Goal: Answer question/provide support

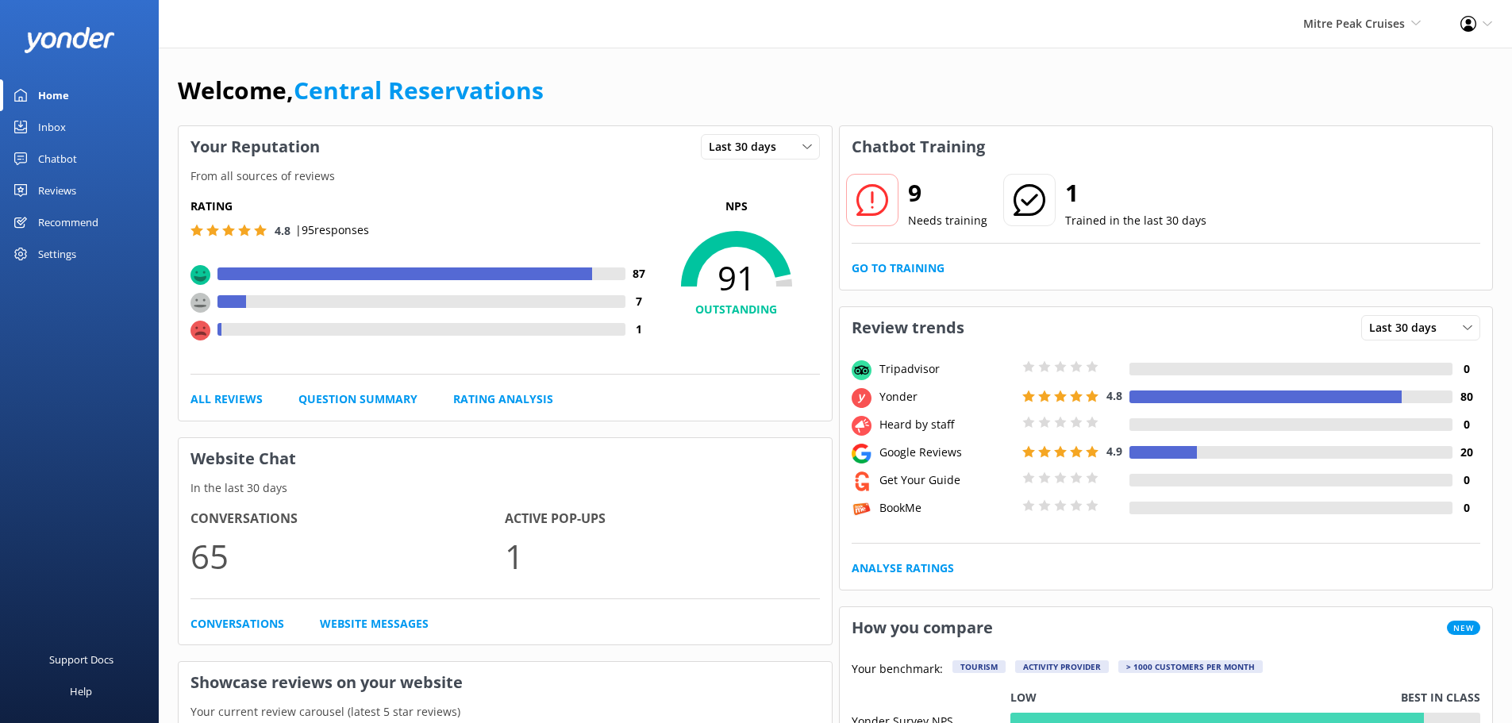
click at [73, 129] on link "Inbox" at bounding box center [79, 127] width 159 height 32
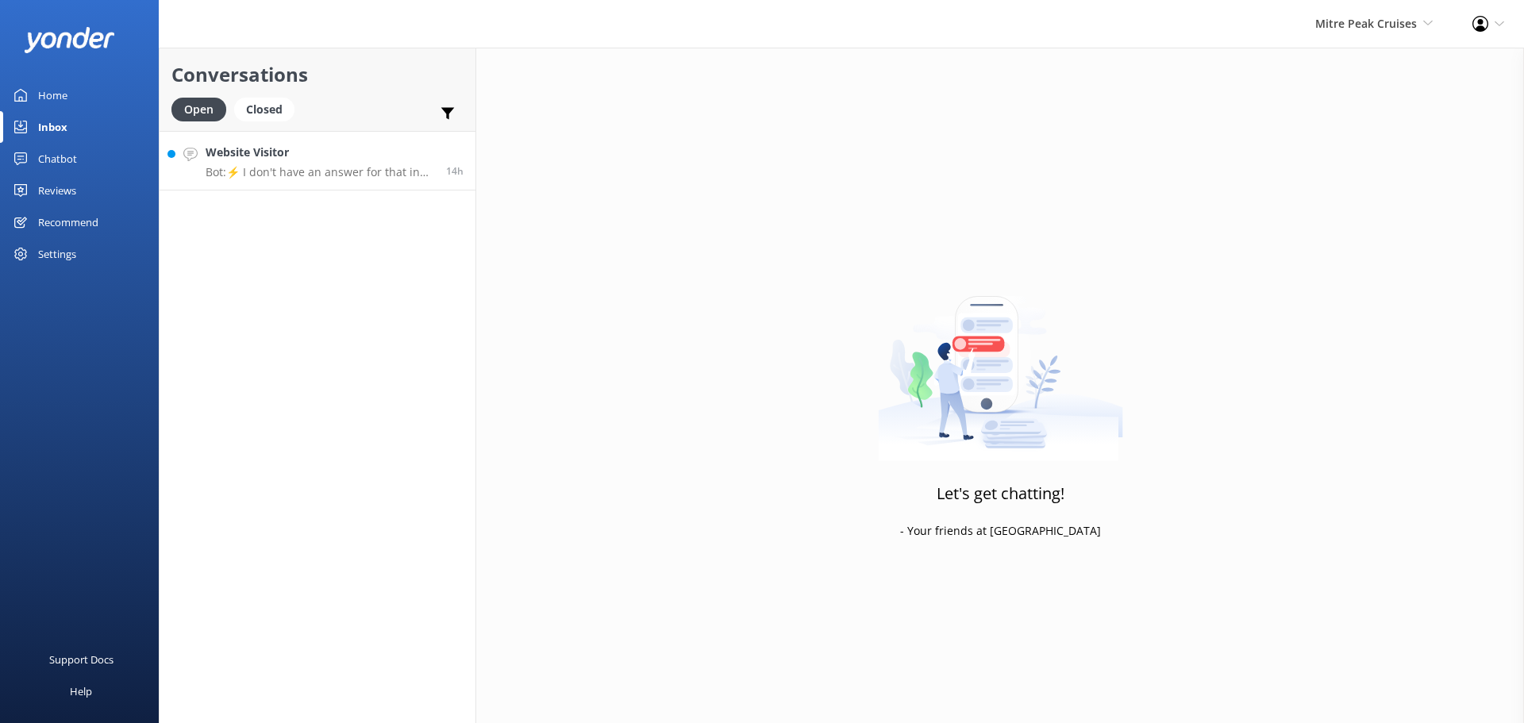
click at [358, 176] on p "Bot: ⚡ I don't have an answer for that in my knowledge base. Please try and rep…" at bounding box center [320, 172] width 229 height 14
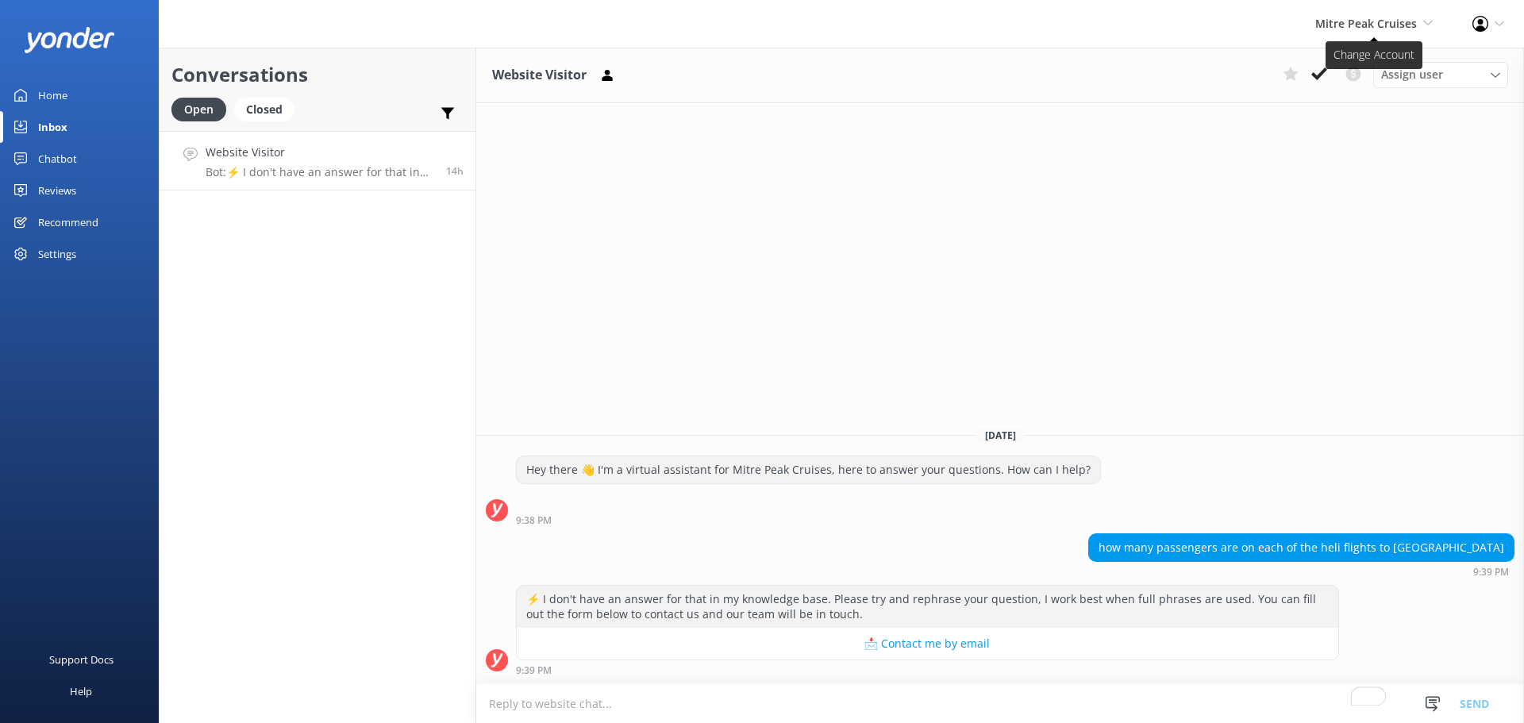
click at [1348, 28] on span "Mitre Peak Cruises" at bounding box center [1366, 23] width 102 height 15
click at [1372, 73] on link "Milford Sound Scenic Flights" at bounding box center [1373, 68] width 159 height 38
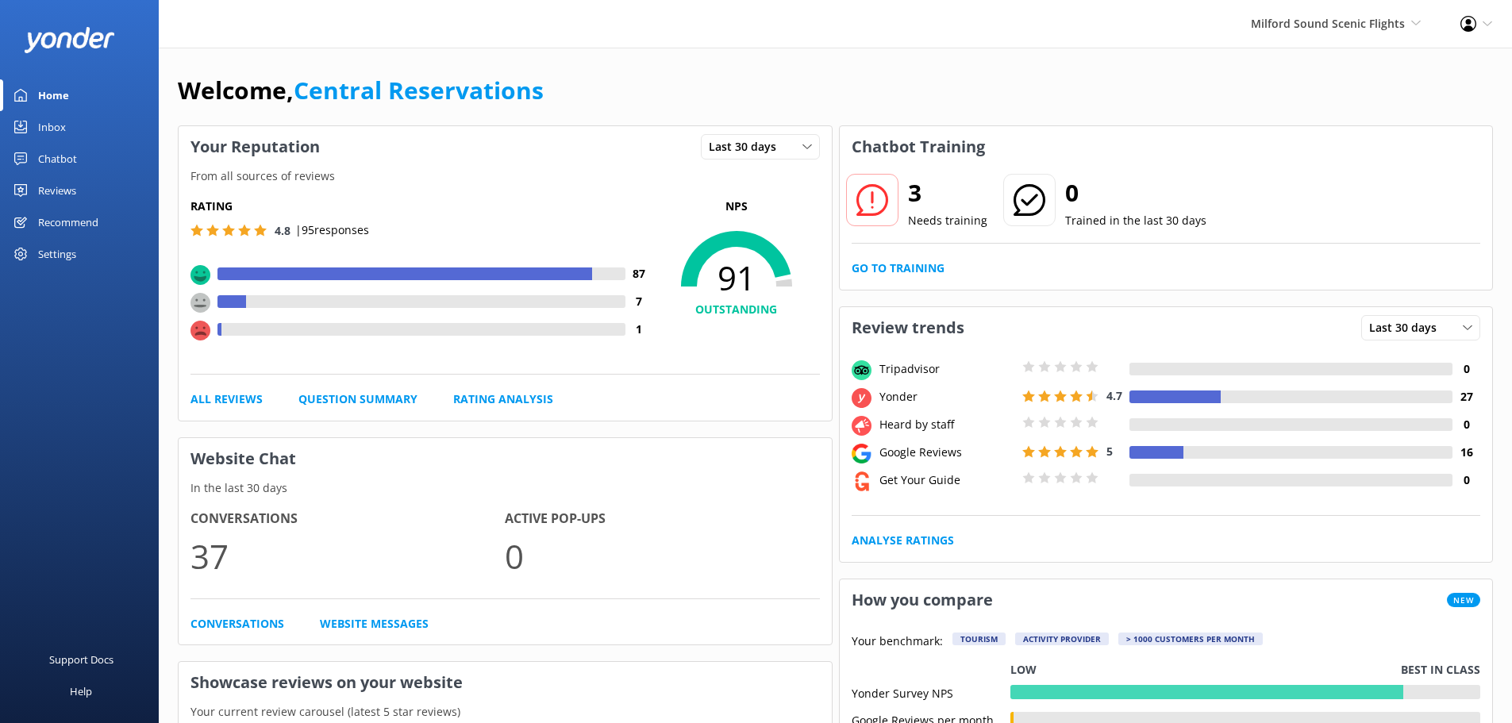
click at [87, 119] on link "Inbox" at bounding box center [79, 127] width 159 height 32
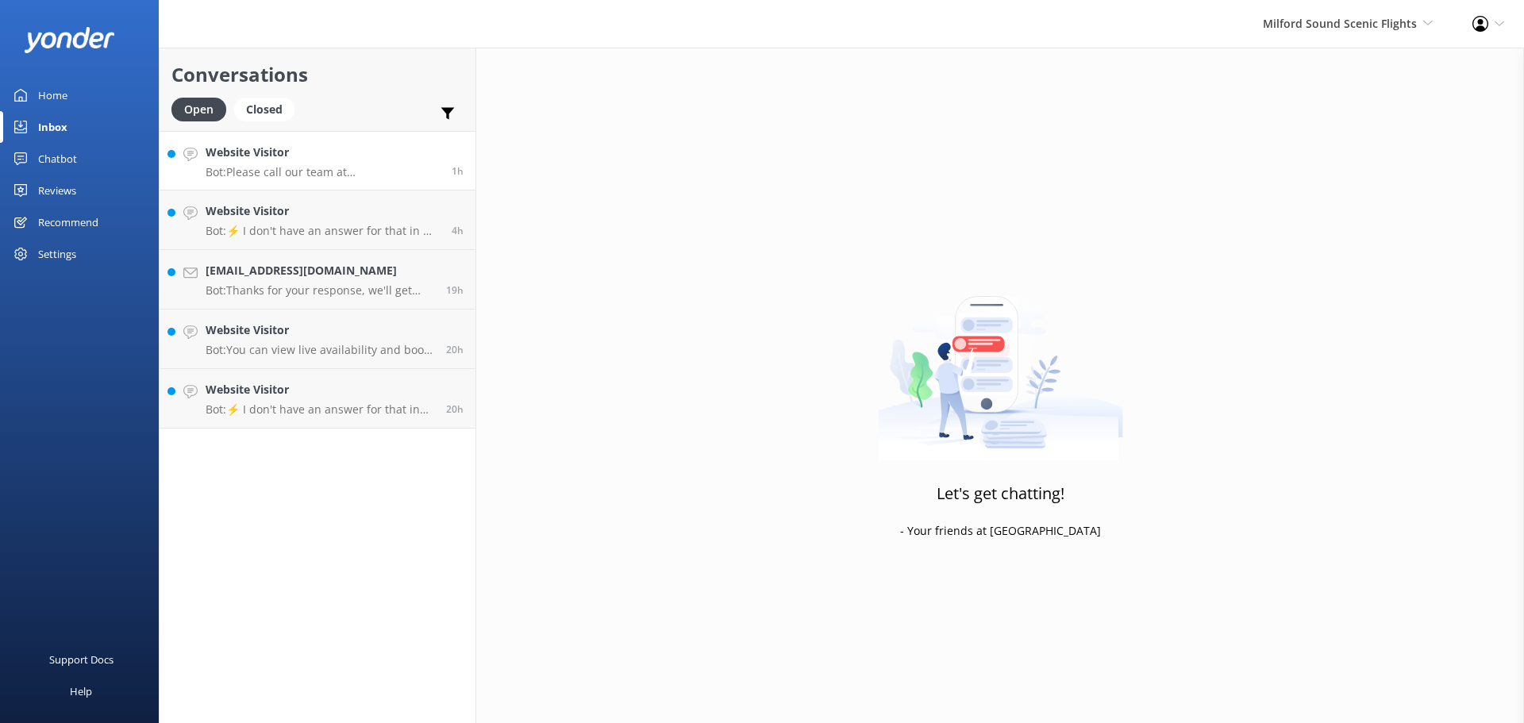
click at [333, 155] on h4 "Website Visitor" at bounding box center [323, 152] width 234 height 17
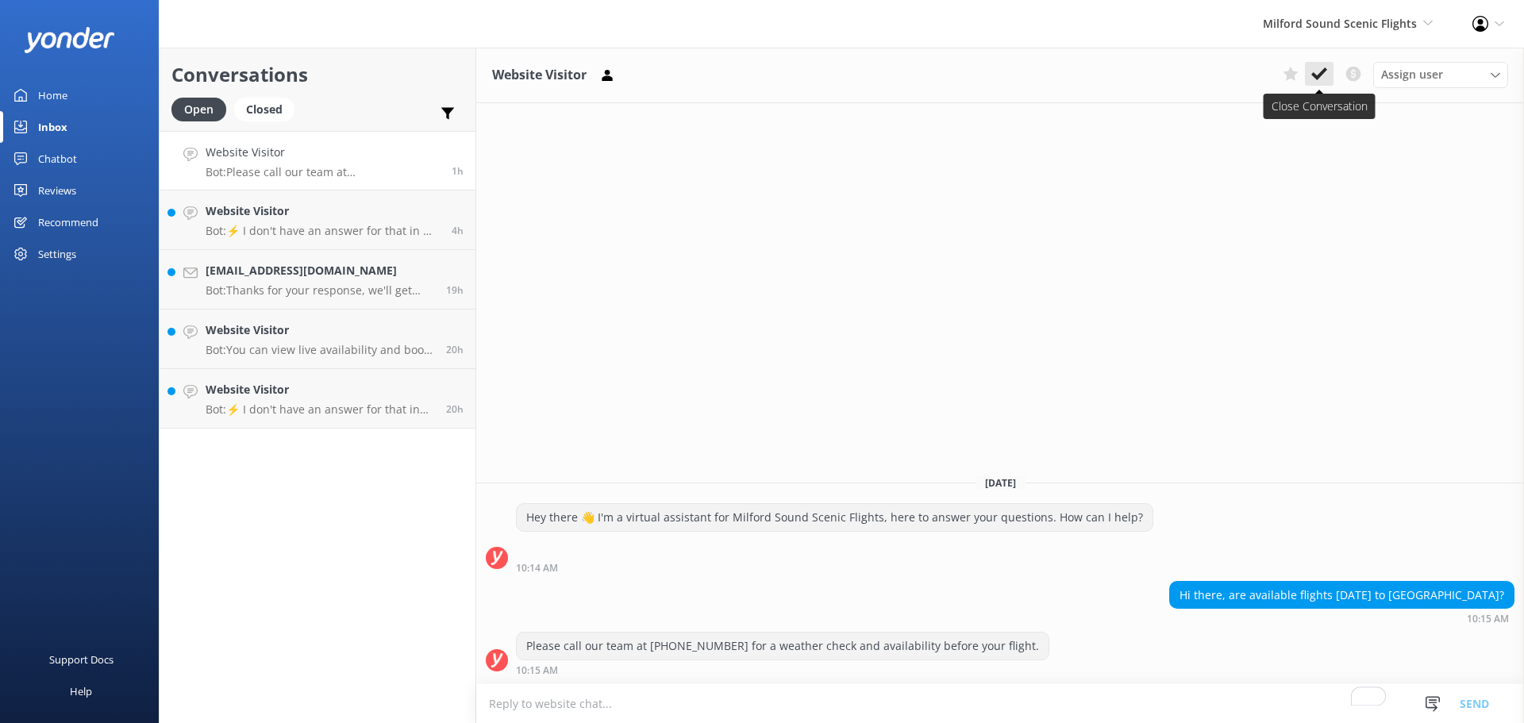
click at [1312, 68] on icon at bounding box center [1319, 74] width 16 height 16
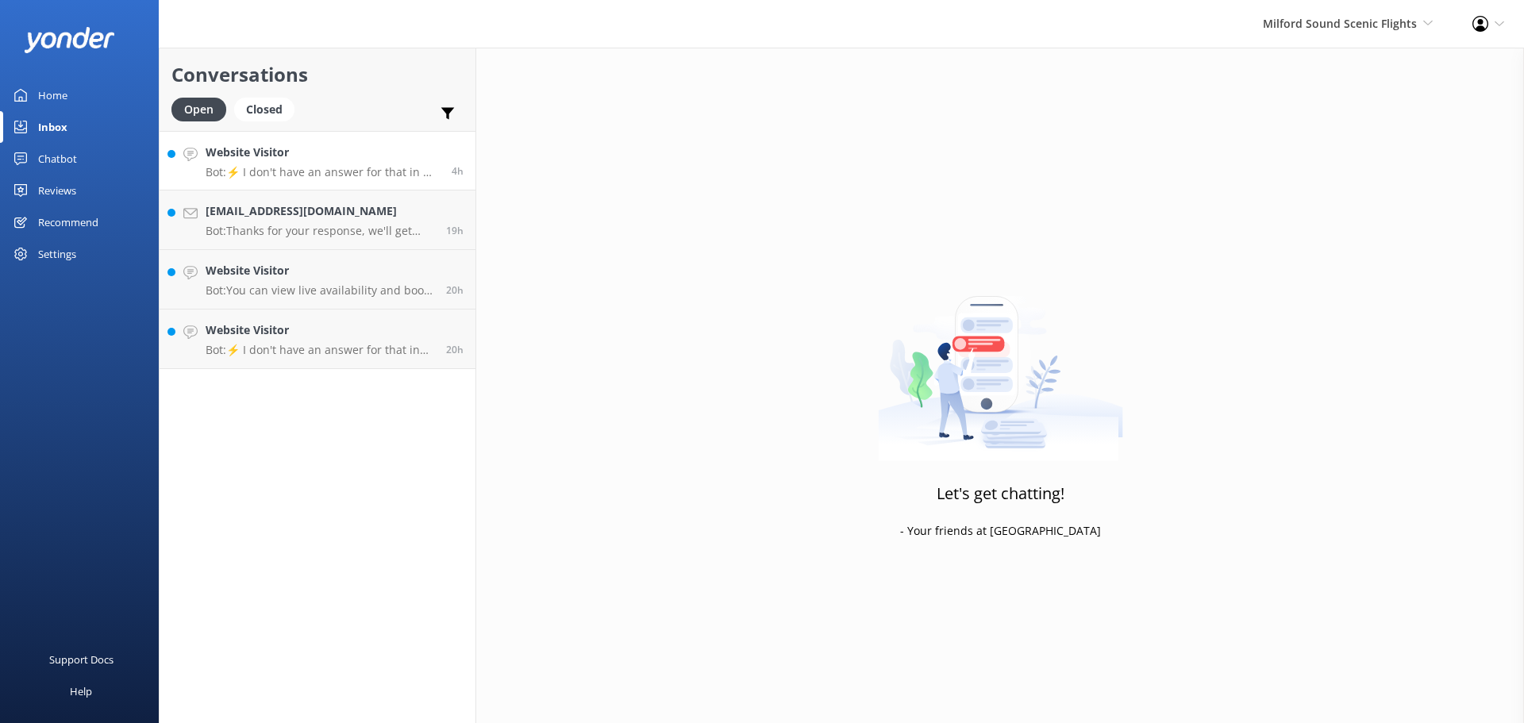
click at [338, 175] on p "Bot: ⚡ I don't have an answer for that in my knowledge base. Please try and rep…" at bounding box center [323, 172] width 234 height 14
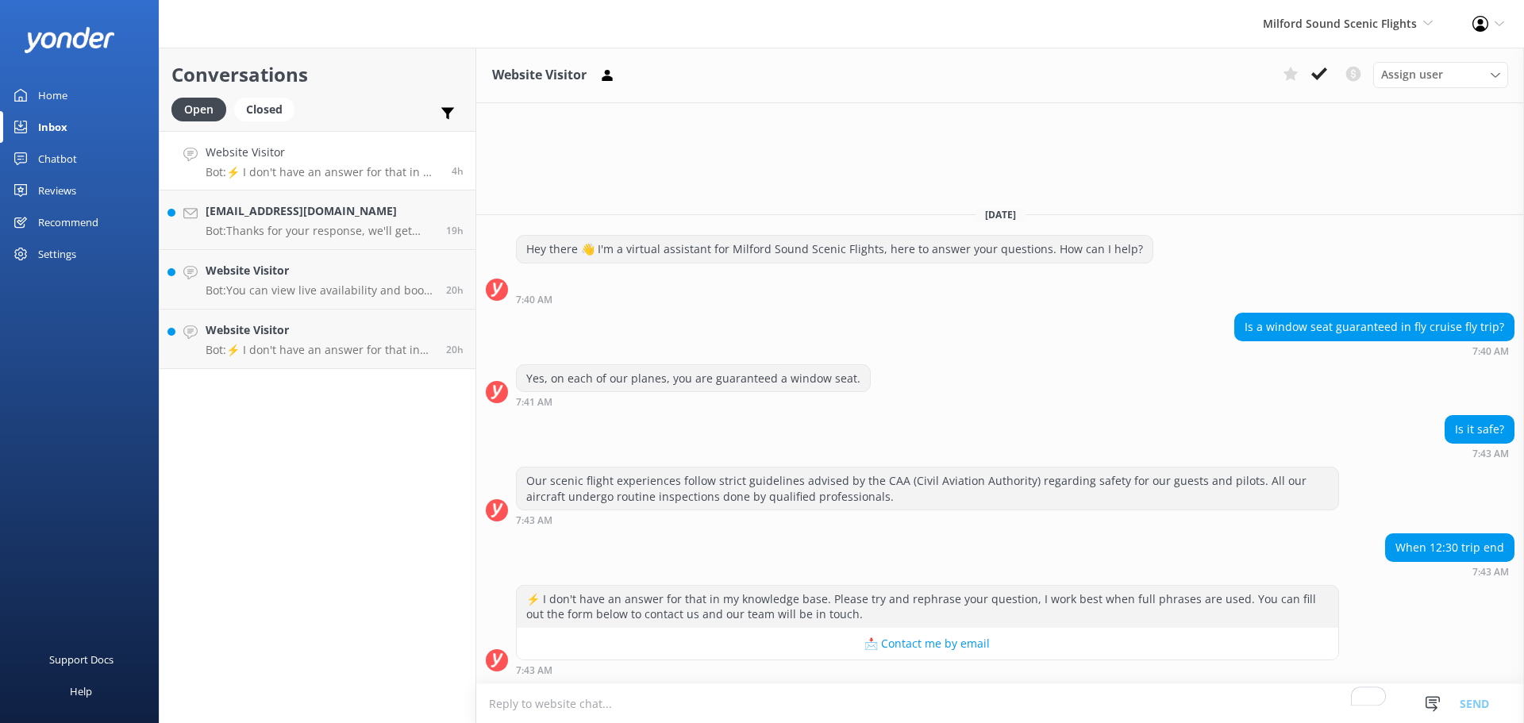
click at [1313, 80] on icon at bounding box center [1319, 74] width 16 height 16
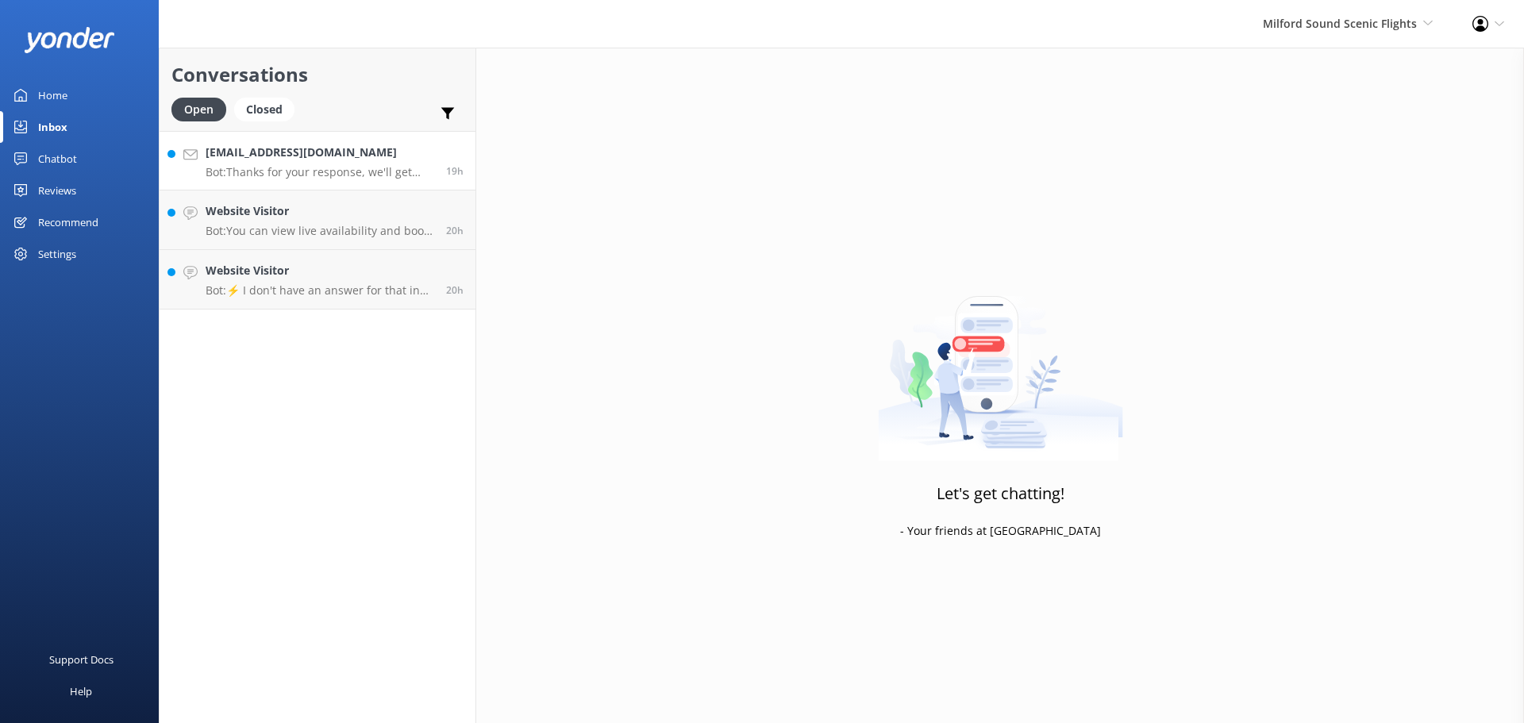
click at [325, 157] on h4 "[EMAIL_ADDRESS][DOMAIN_NAME]" at bounding box center [320, 152] width 229 height 17
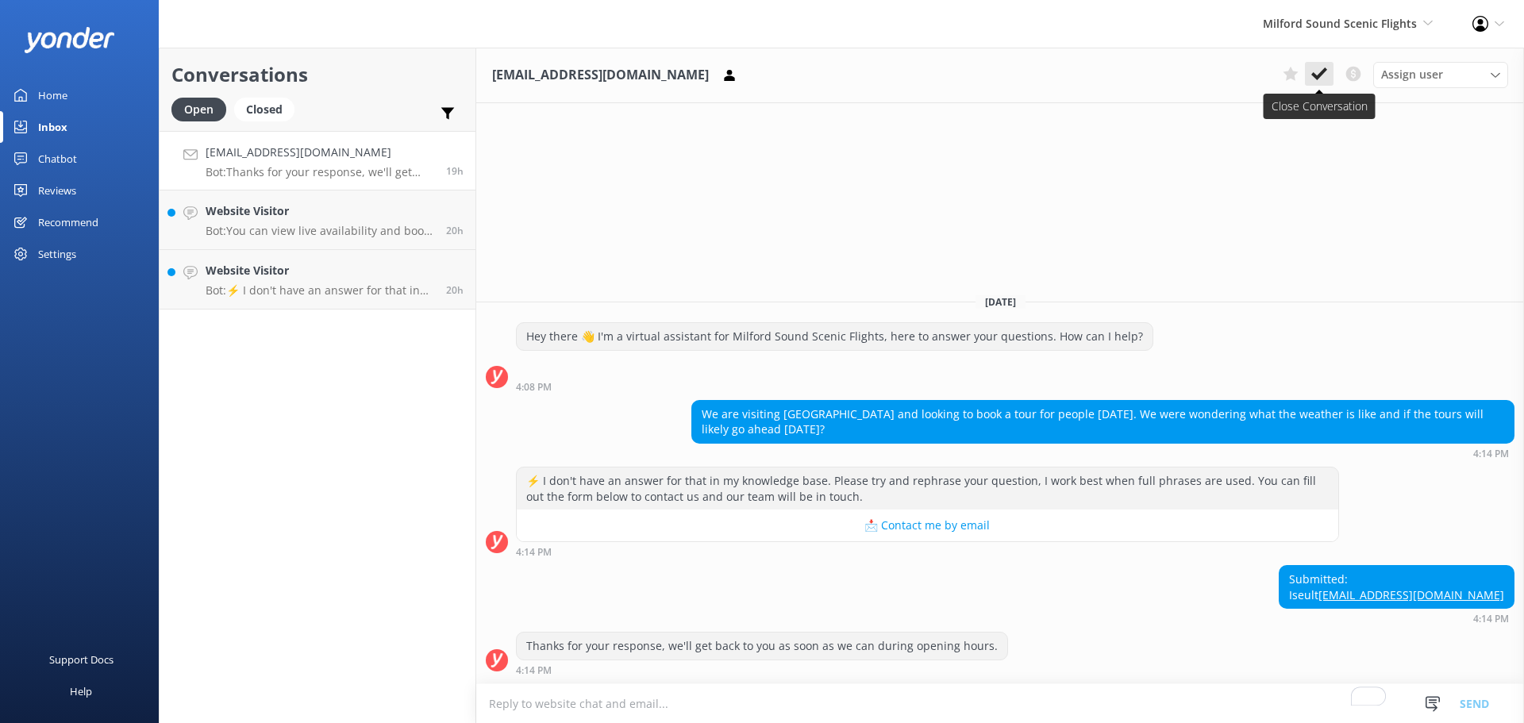
click at [1312, 73] on icon at bounding box center [1319, 74] width 16 height 16
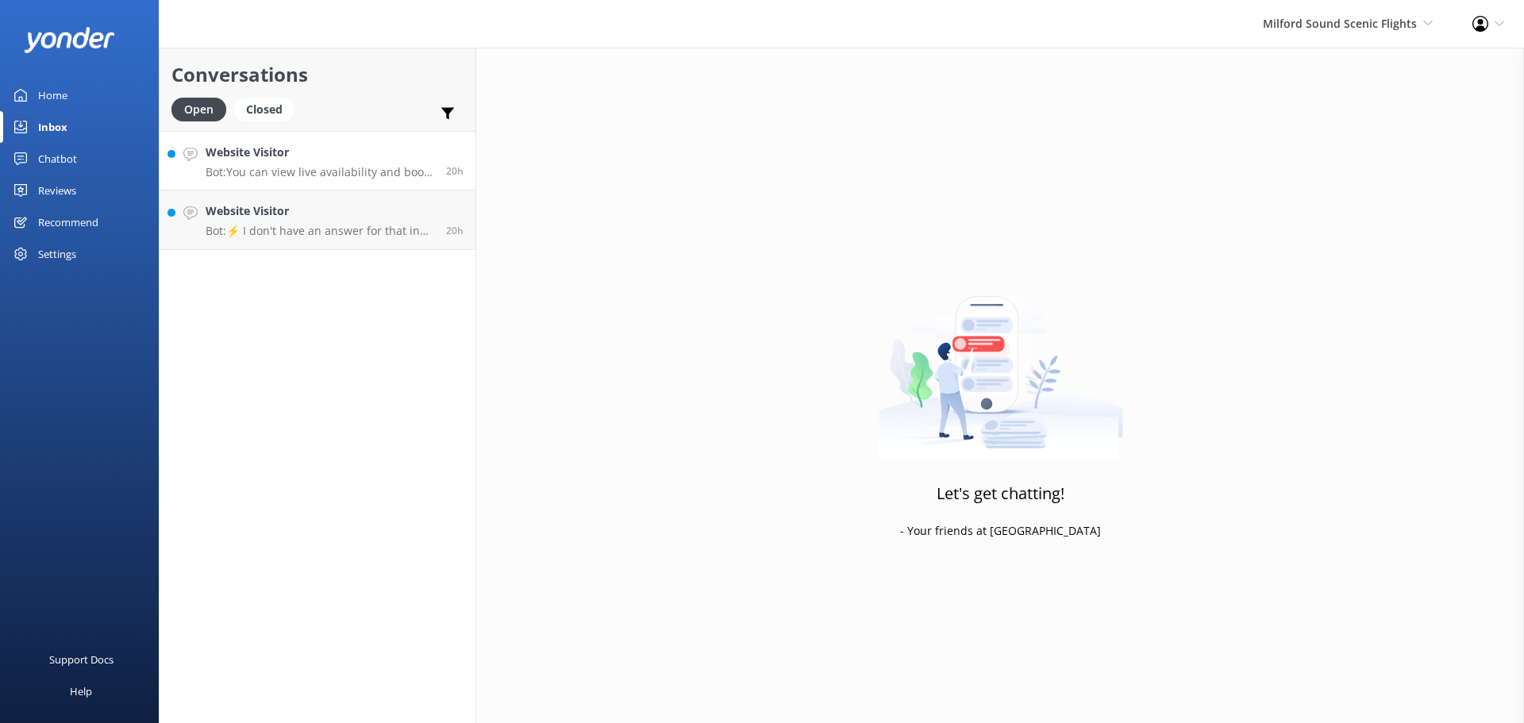
click at [357, 178] on p "Bot: You can view live availability and book the Milford Sound Fly Cruise Fly f…" at bounding box center [320, 172] width 229 height 14
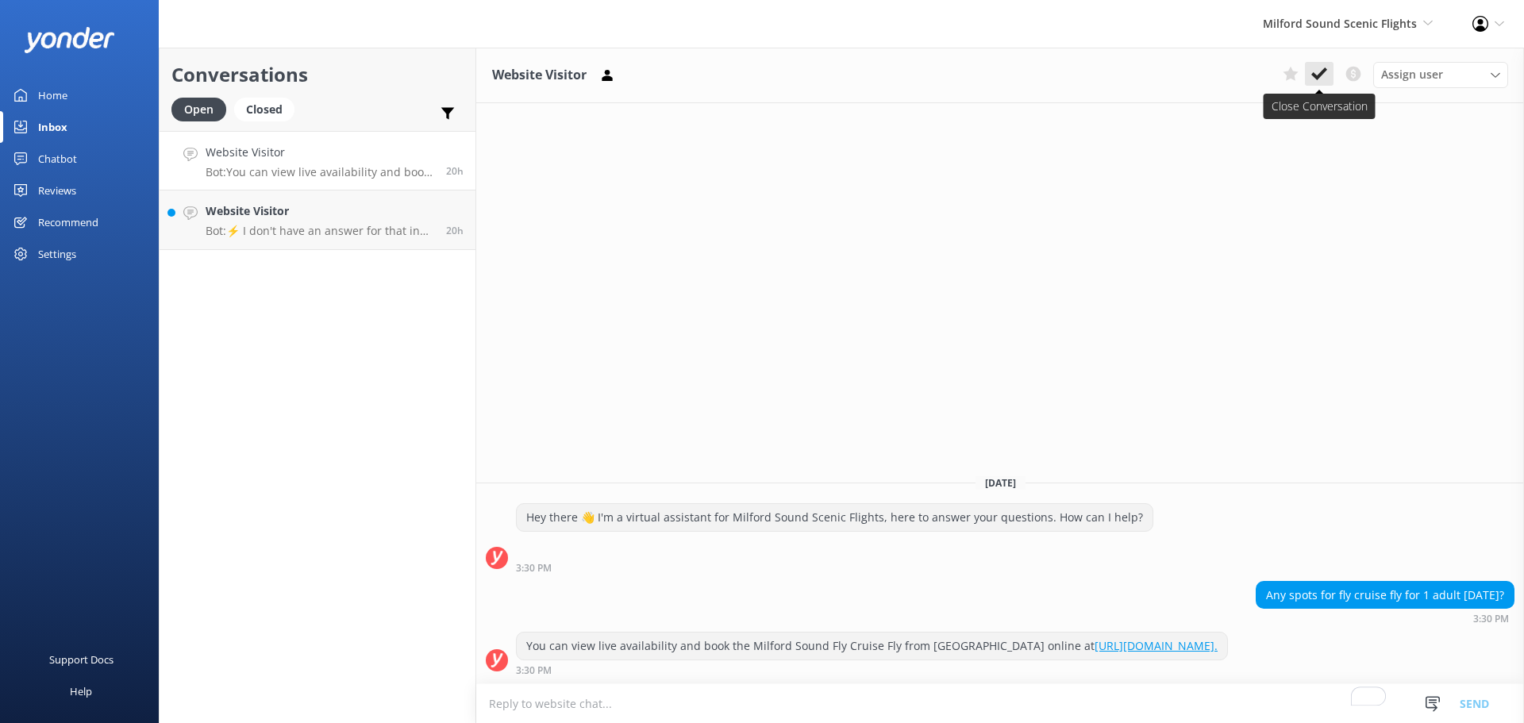
click at [1314, 75] on use at bounding box center [1319, 73] width 16 height 13
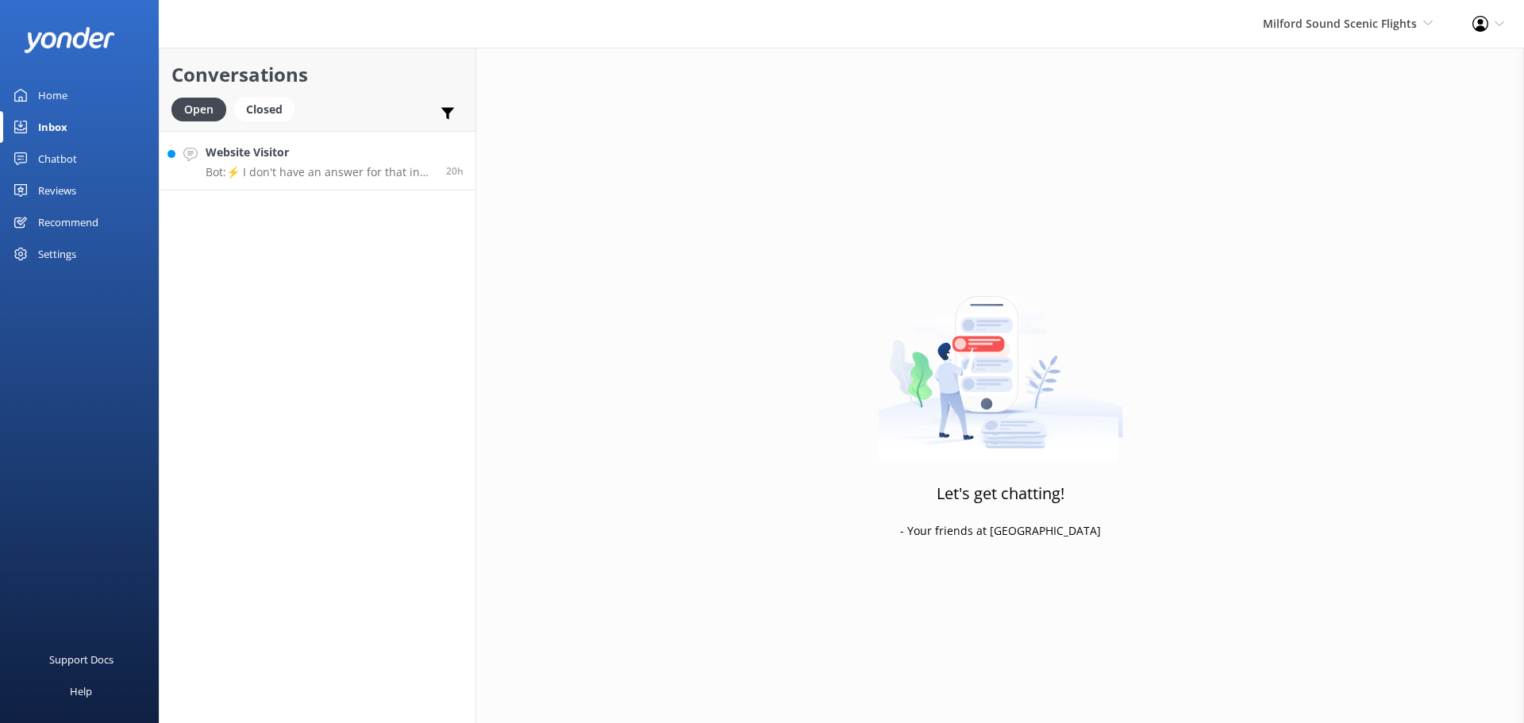
click at [329, 163] on div "Website Visitor Bot: ⚡ I don't have an answer for that in my knowledge base. Pl…" at bounding box center [320, 161] width 229 height 34
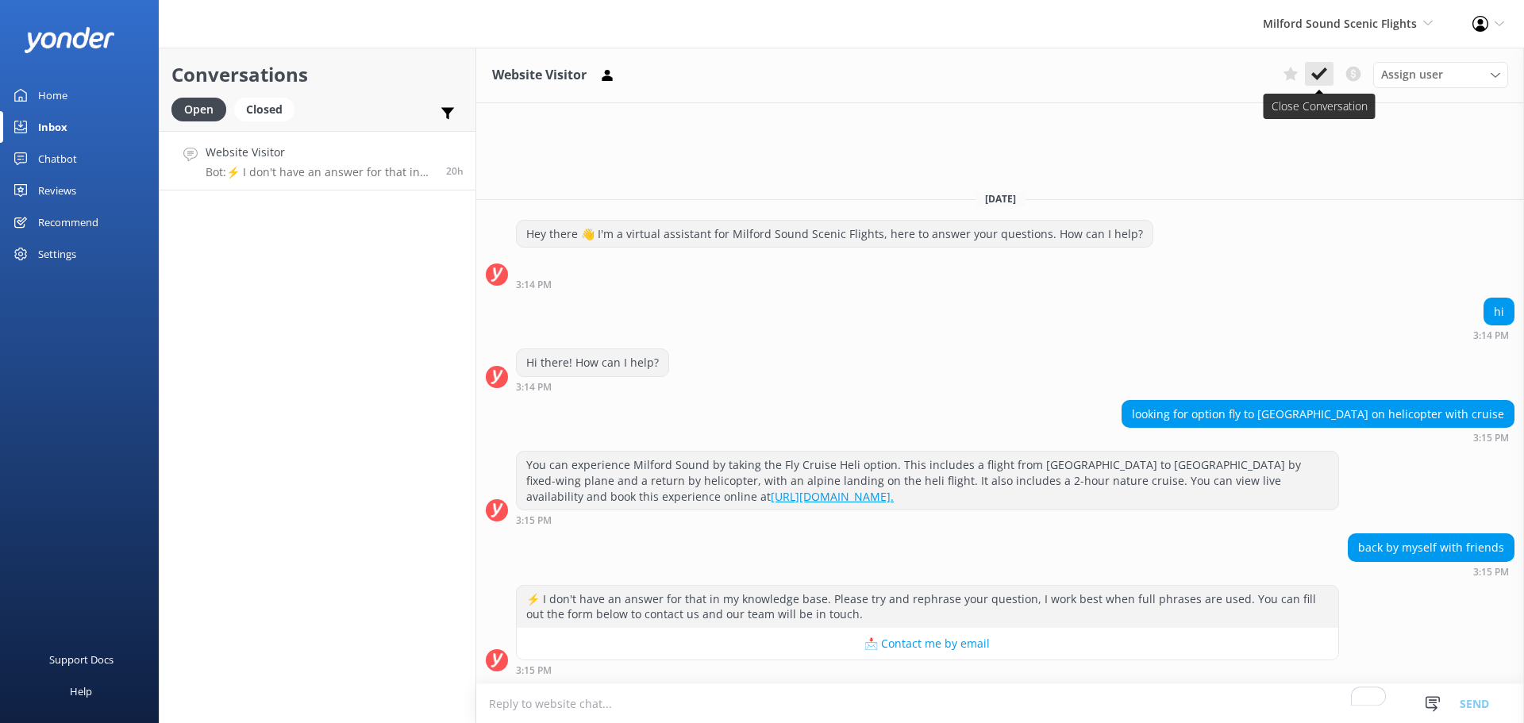
click at [1315, 71] on icon at bounding box center [1319, 74] width 16 height 16
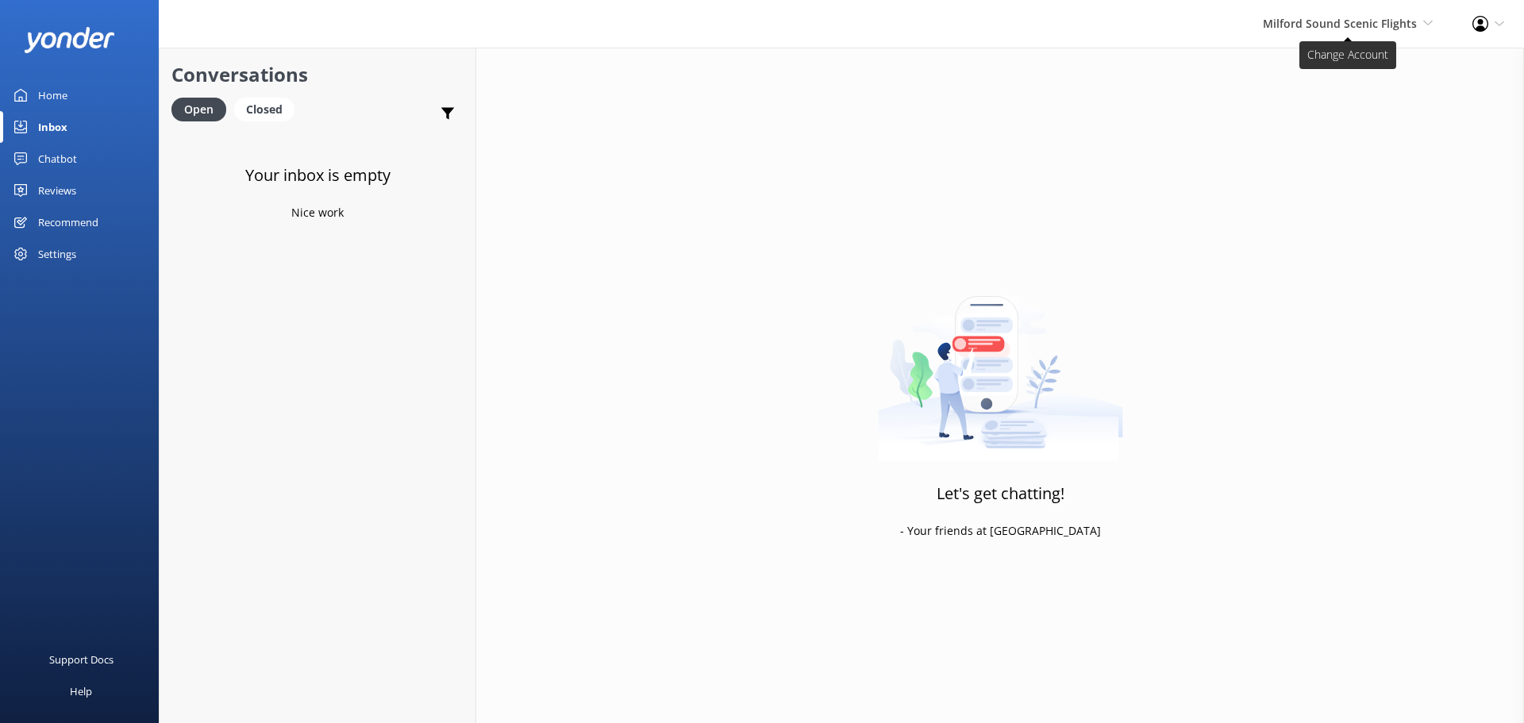
click at [1334, 32] on span "Milford Sound Scenic Flights [GEOGRAPHIC_DATA] Scenic Flights The Helicopter Li…" at bounding box center [1348, 23] width 170 height 17
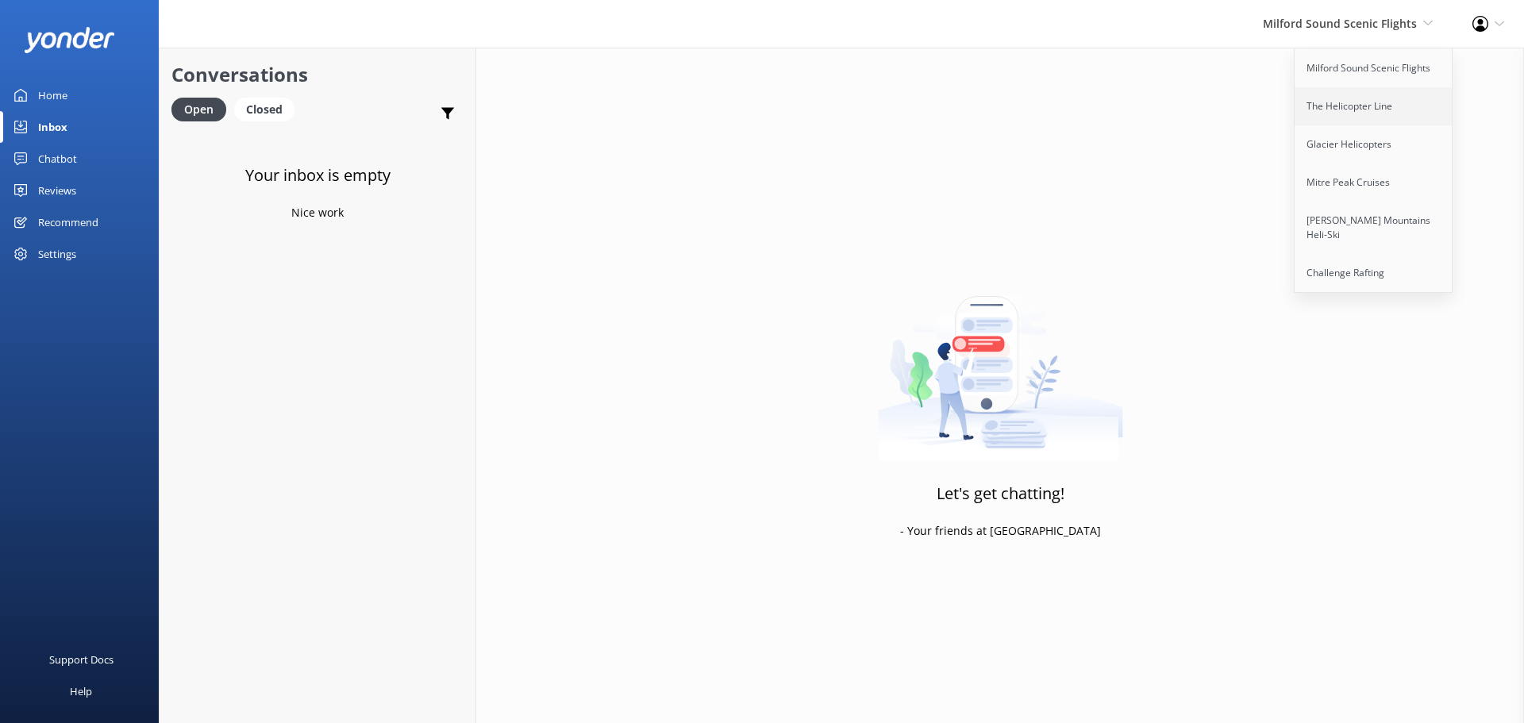
click at [1380, 95] on link "The Helicopter Line" at bounding box center [1373, 106] width 159 height 38
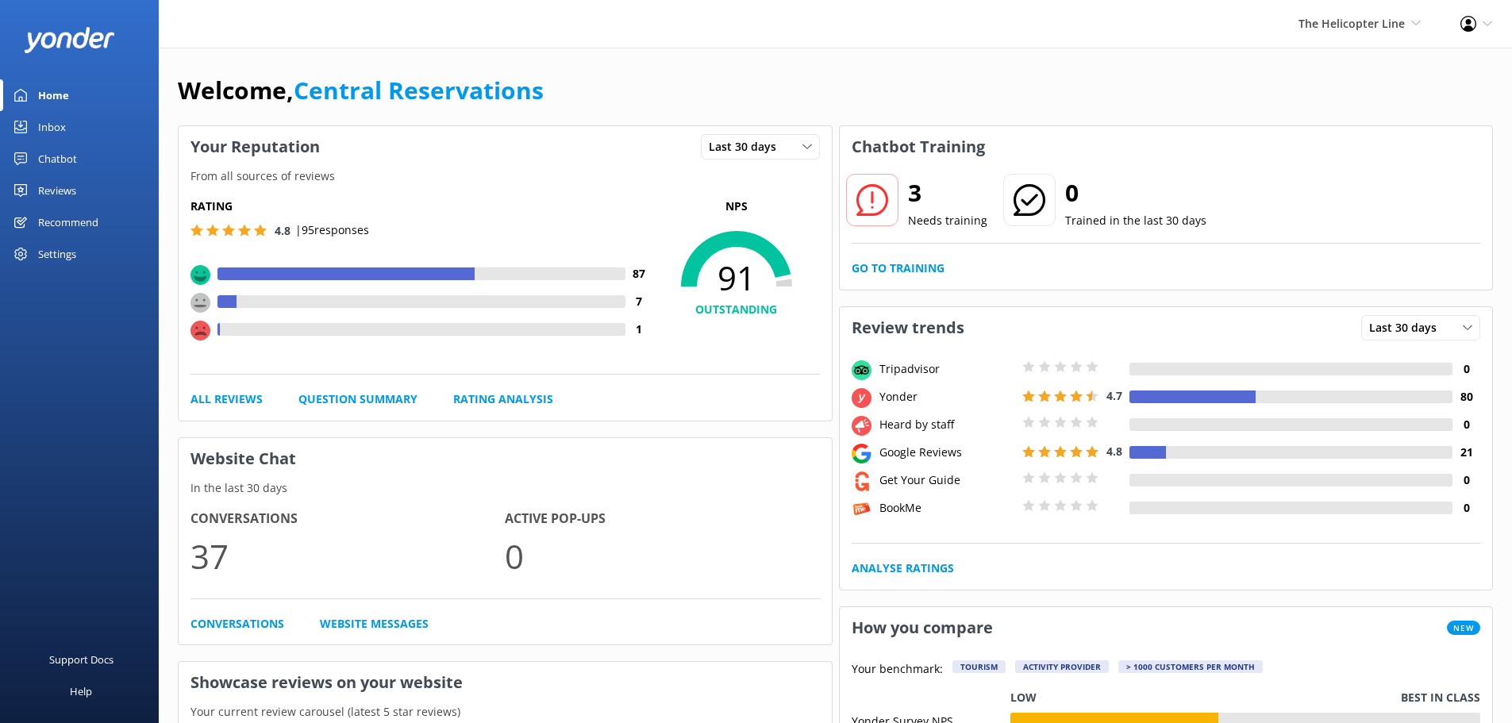
click at [82, 132] on link "Inbox" at bounding box center [79, 127] width 159 height 32
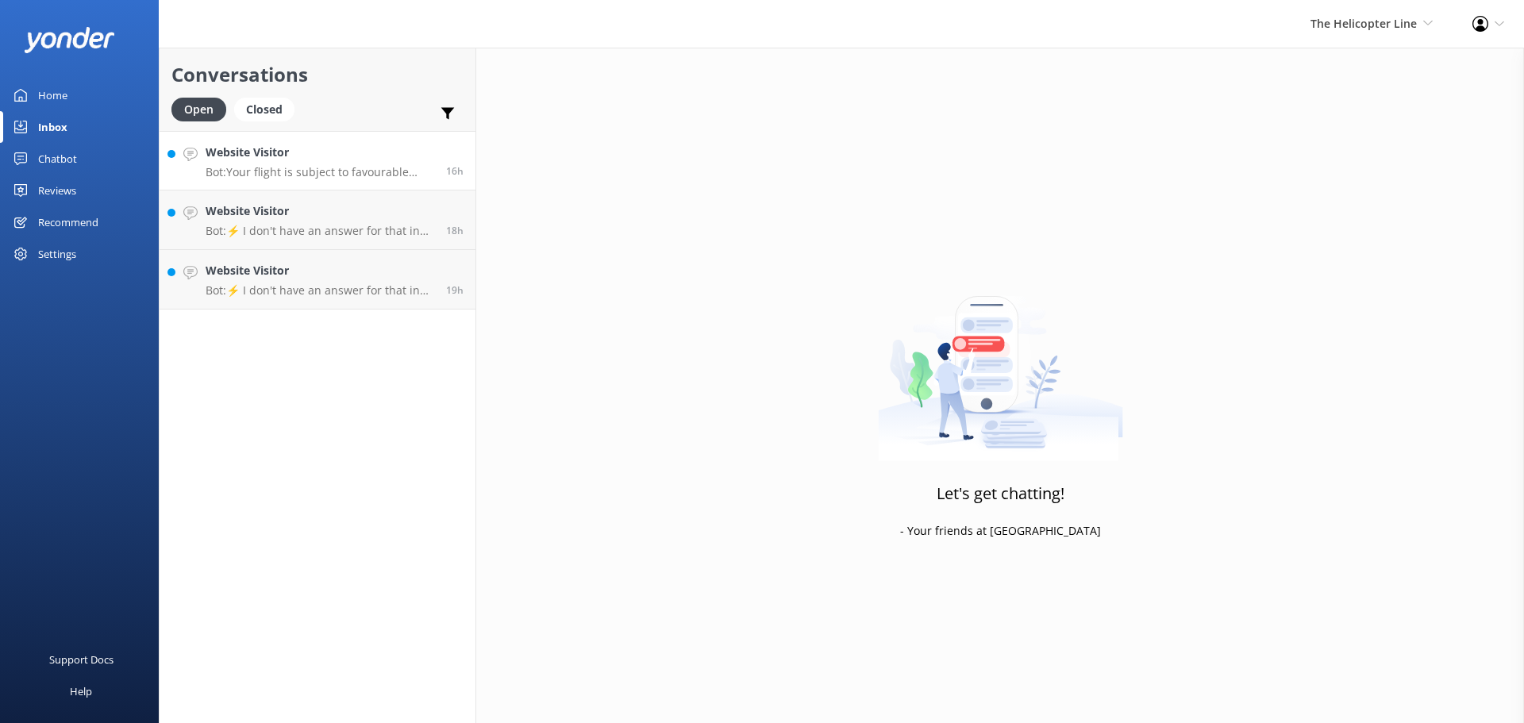
click at [283, 152] on h4 "Website Visitor" at bounding box center [320, 152] width 229 height 17
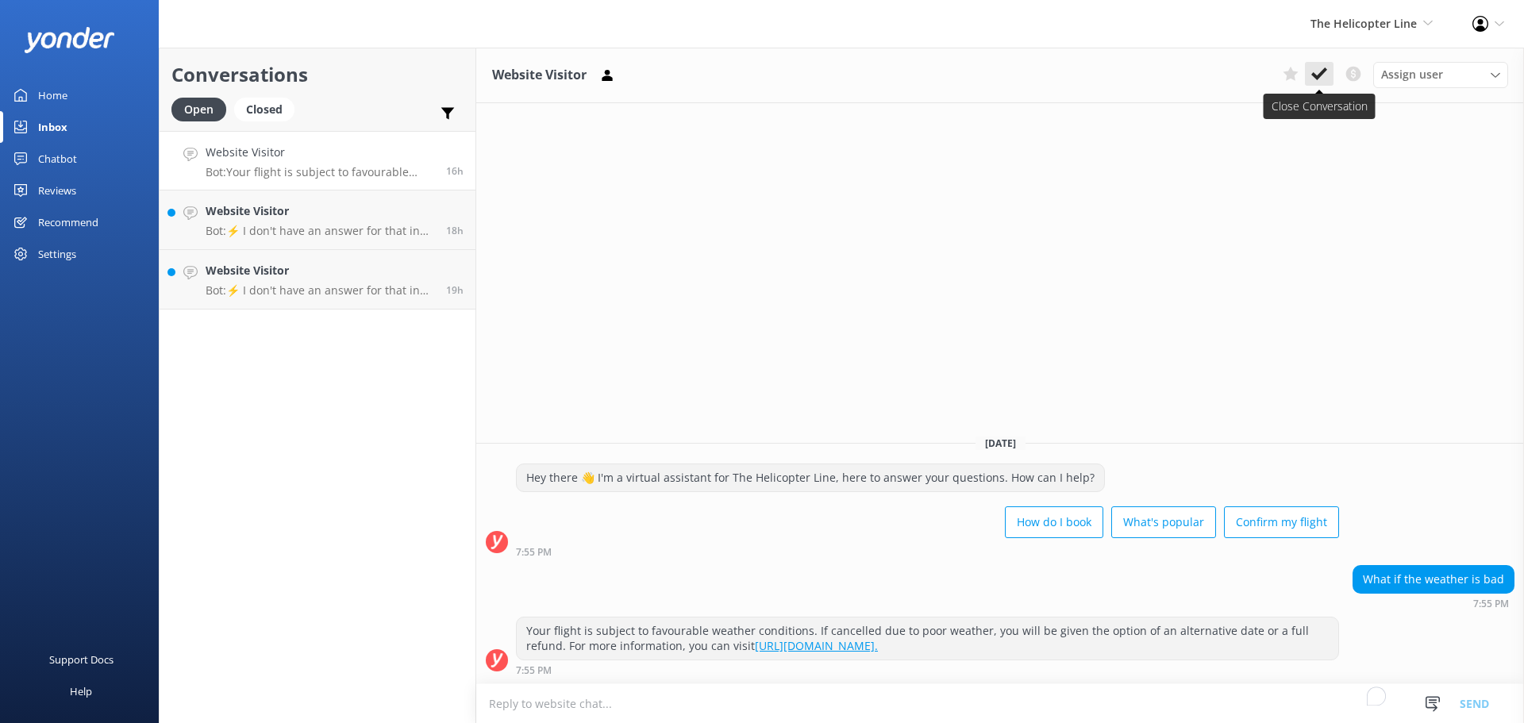
click at [1315, 73] on icon at bounding box center [1319, 74] width 16 height 16
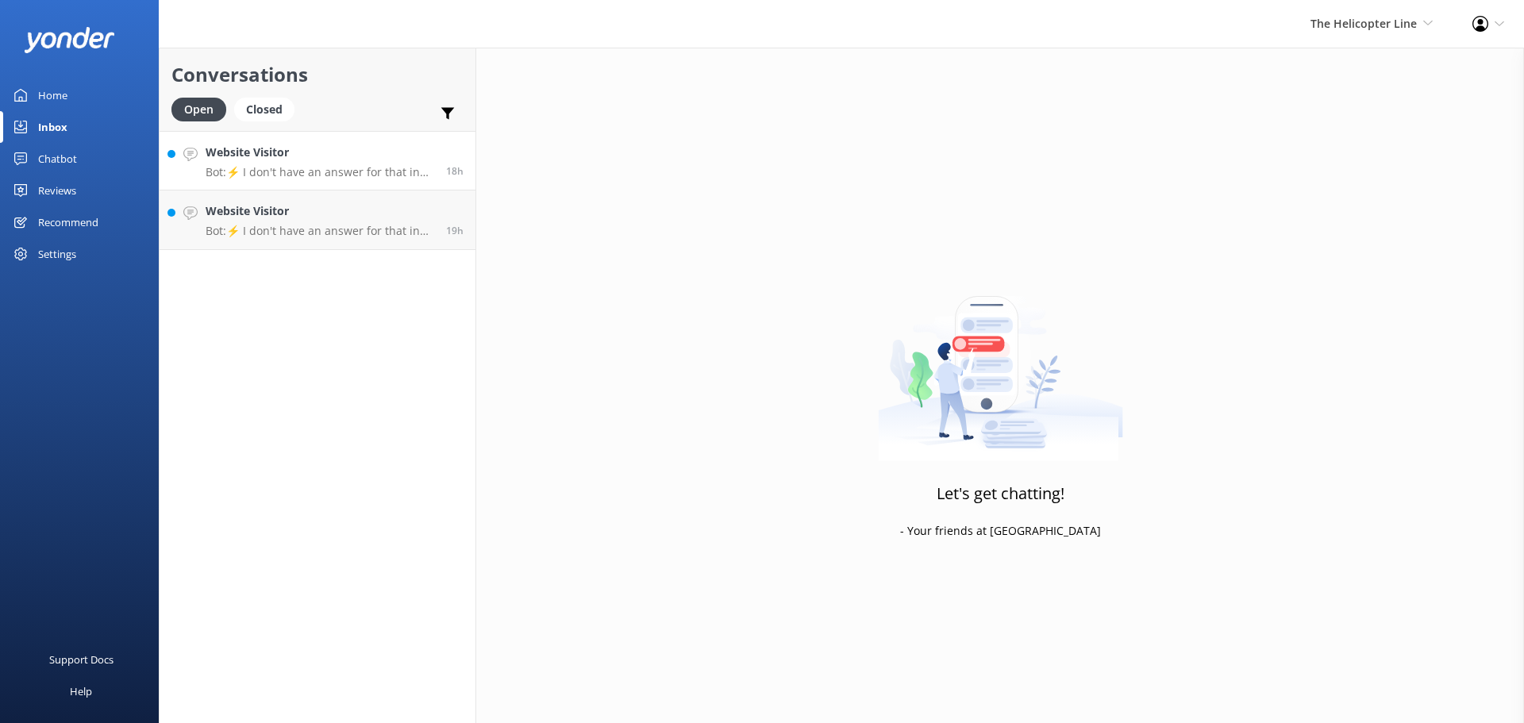
click at [371, 147] on h4 "Website Visitor" at bounding box center [320, 152] width 229 height 17
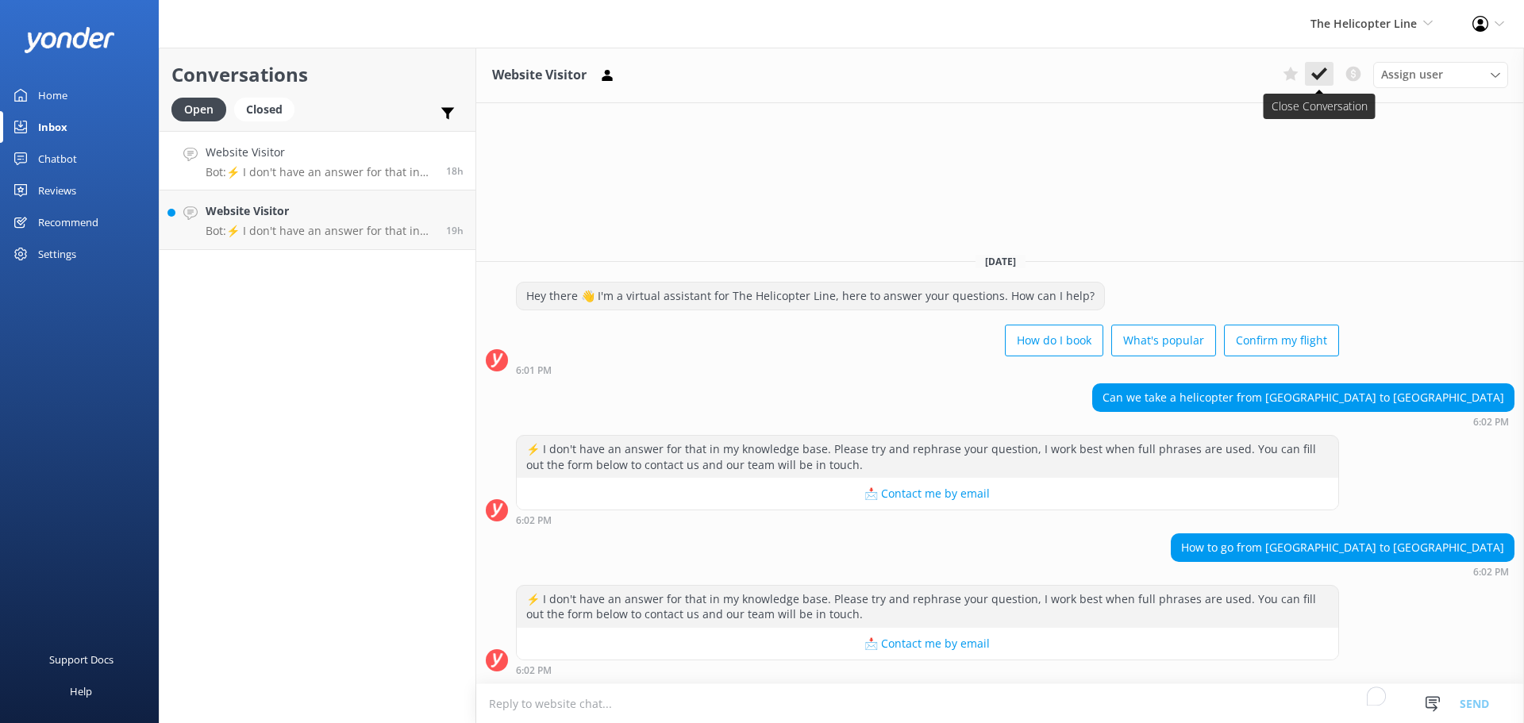
click at [1328, 80] on button at bounding box center [1319, 74] width 29 height 24
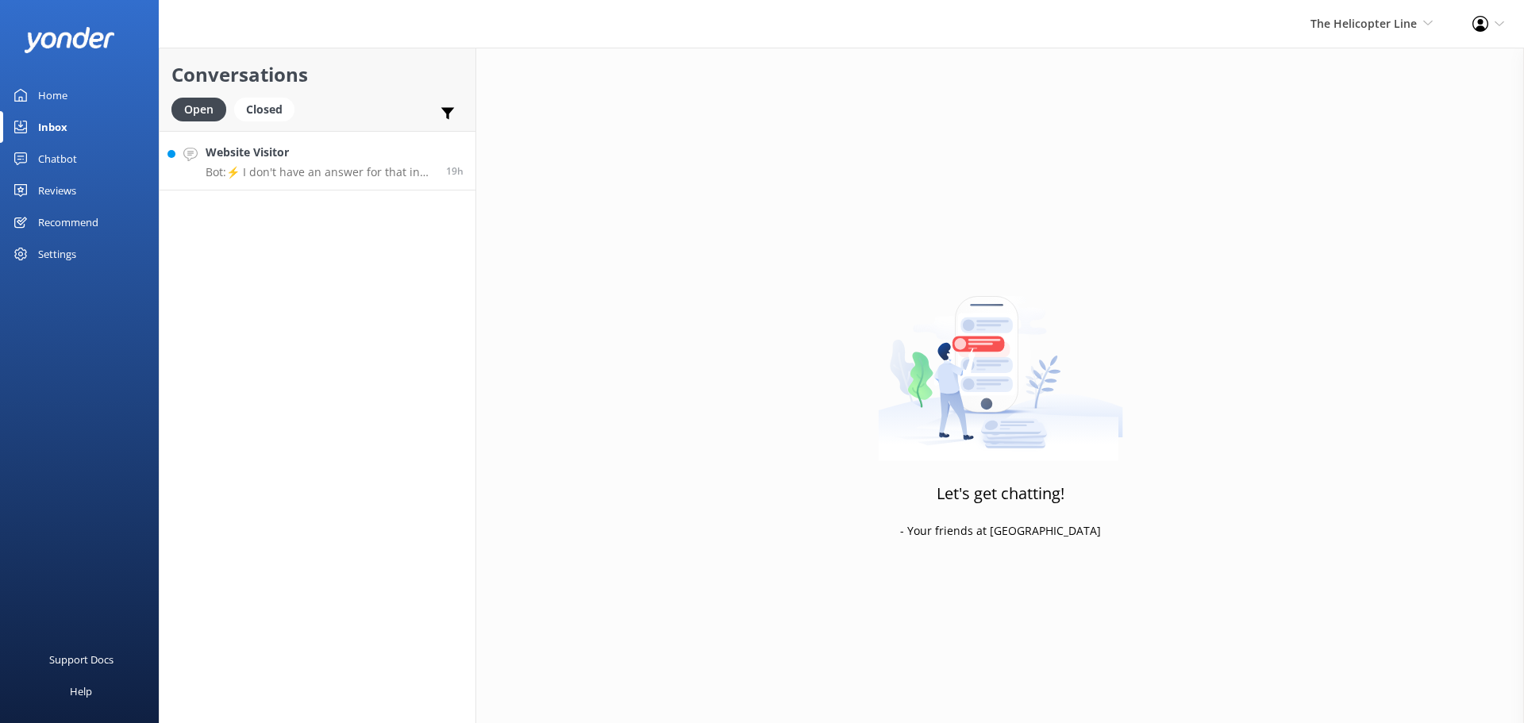
click at [327, 140] on link "Website Visitor Bot: ⚡ I don't have an answer for that in my knowledge base. Pl…" at bounding box center [318, 161] width 316 height 60
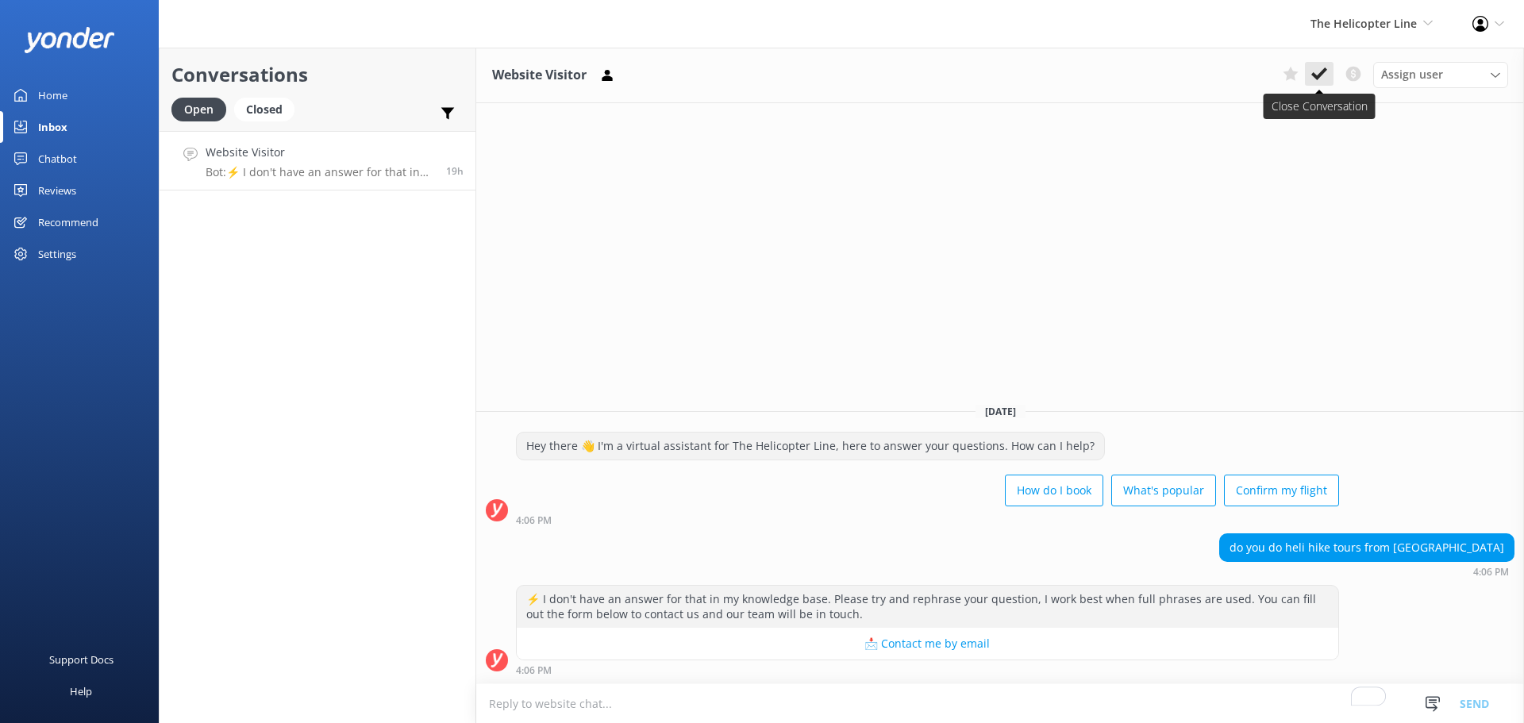
click at [1313, 71] on icon at bounding box center [1319, 74] width 16 height 16
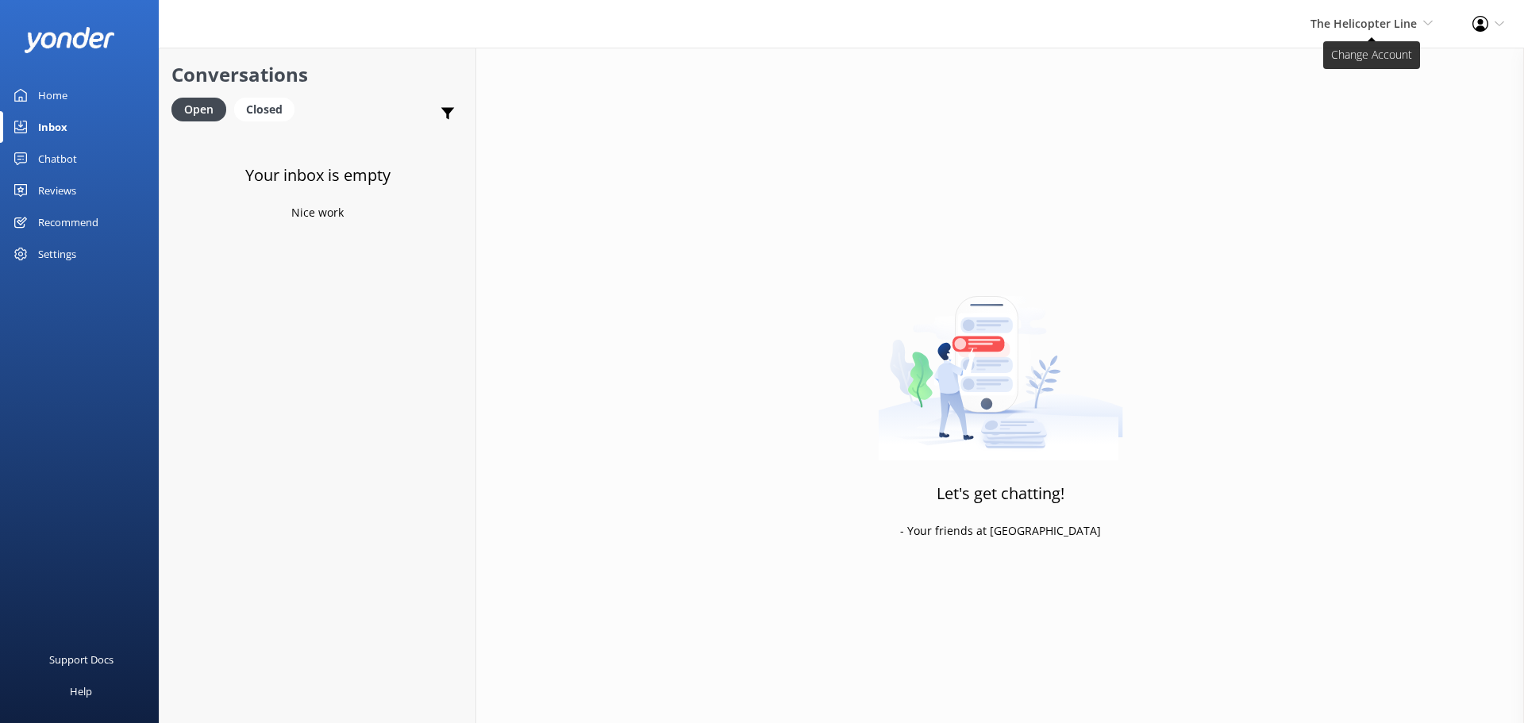
drag, startPoint x: 1408, startPoint y: 30, endPoint x: 1398, endPoint y: 31, distance: 10.3
click at [1407, 30] on span "The Helicopter Line" at bounding box center [1363, 23] width 106 height 15
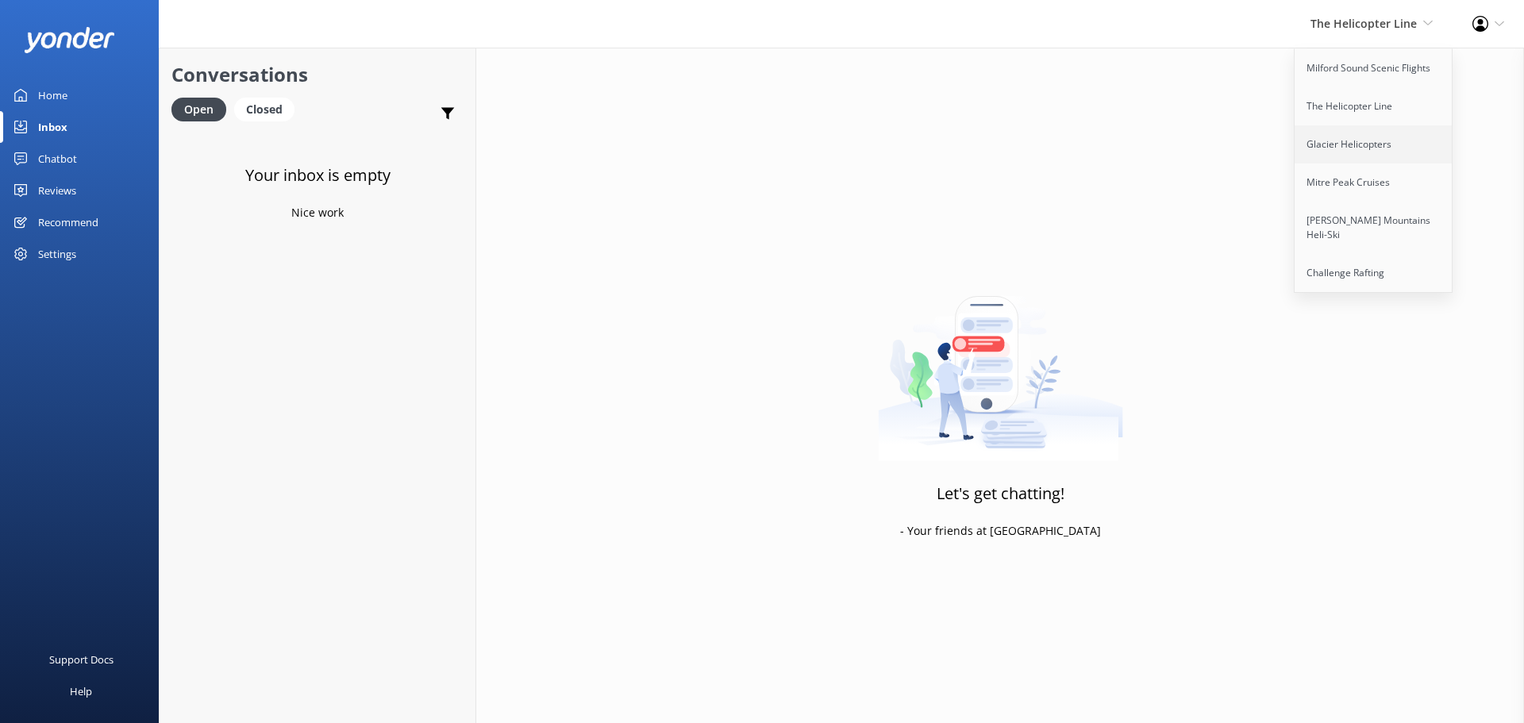
click at [1341, 142] on link "Glacier Helicopters" at bounding box center [1373, 144] width 159 height 38
